Goal: Task Accomplishment & Management: Manage account settings

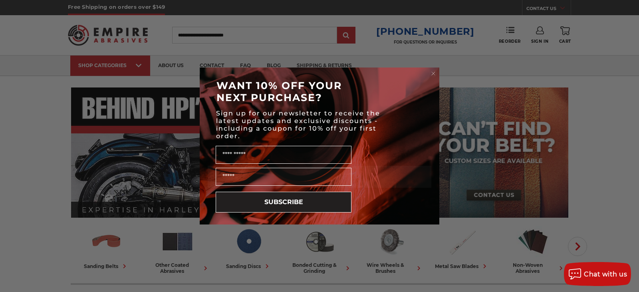
click at [432, 75] on circle "Close dialog" at bounding box center [434, 74] width 8 height 8
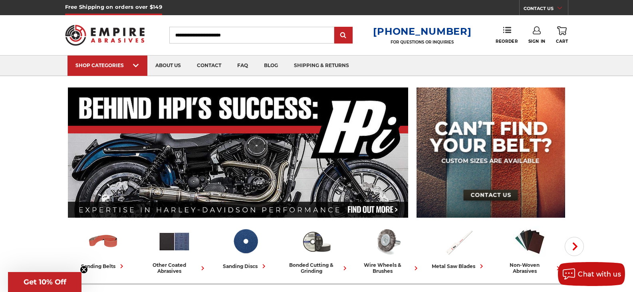
click at [538, 30] on icon at bounding box center [537, 30] width 8 height 8
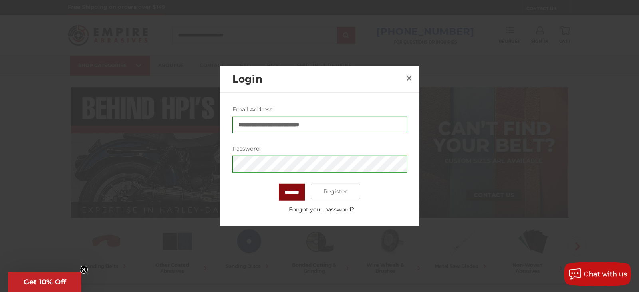
click at [291, 189] on input "*******" at bounding box center [292, 191] width 26 height 17
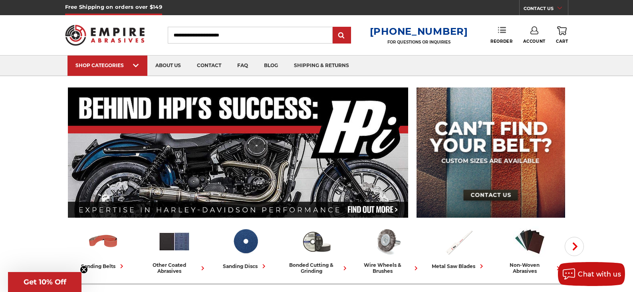
click at [502, 28] on icon at bounding box center [502, 30] width 8 height 8
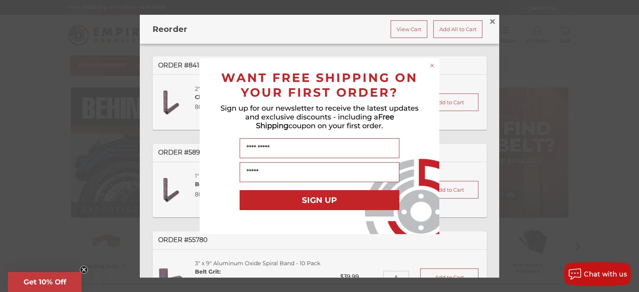
click at [432, 63] on circle "Close dialog" at bounding box center [432, 65] width 8 height 8
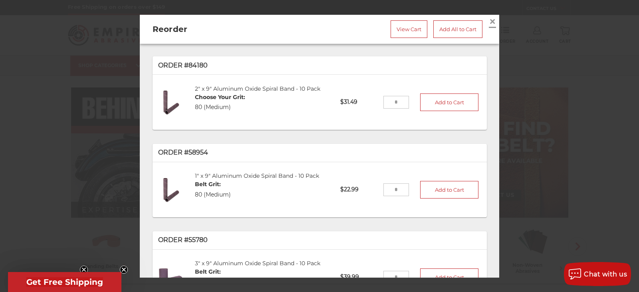
click at [491, 22] on link "×" at bounding box center [492, 21] width 13 height 13
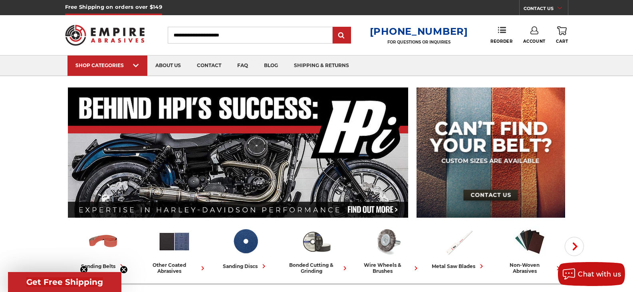
click at [275, 30] on input "Search" at bounding box center [250, 35] width 165 height 17
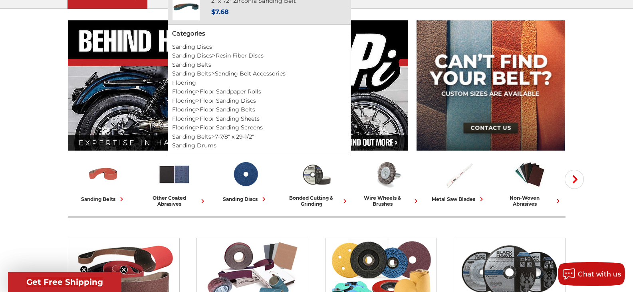
scroll to position [80, 0]
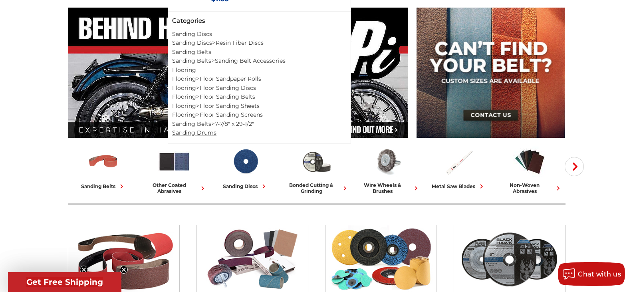
type input "**********"
click at [205, 130] on link "Sanding Drums" at bounding box center [194, 132] width 44 height 7
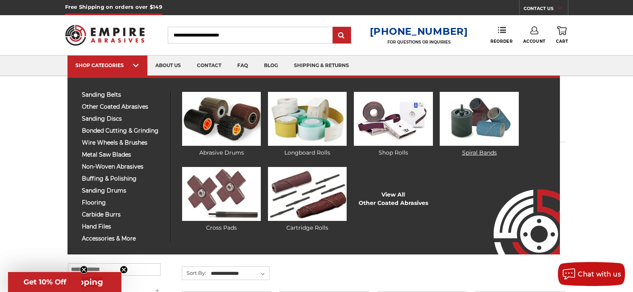
click at [497, 113] on img at bounding box center [479, 119] width 79 height 54
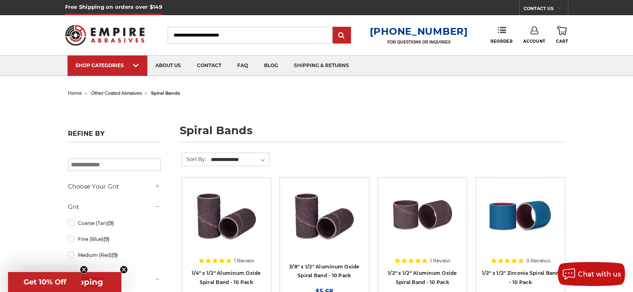
click at [531, 33] on icon at bounding box center [534, 30] width 8 height 8
click at [539, 63] on link "Sign Out" at bounding box center [533, 68] width 57 height 16
